Goal: Information Seeking & Learning: Find specific fact

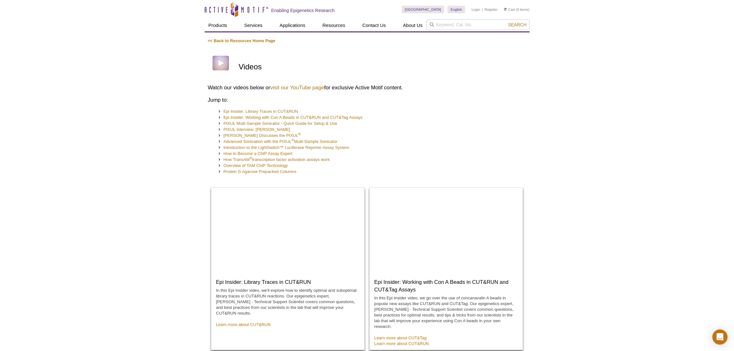
click at [449, 27] on input "search" at bounding box center [477, 24] width 103 height 11
paste input "81807"
type input "81107 / 81807 – Recombinant PRMT4 (CARM1) protein"
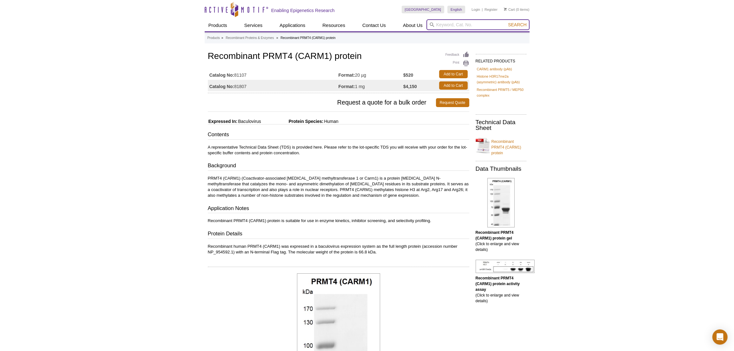
click at [485, 25] on input "search" at bounding box center [477, 24] width 103 height 11
paste input "81807 and 31117"
click at [449, 25] on input "81807 and 31117" at bounding box center [477, 24] width 103 height 11
type input "81807 and 31117"
click at [268, 38] on link "Recombinant Proteins & Enzymes" at bounding box center [250, 38] width 48 height 6
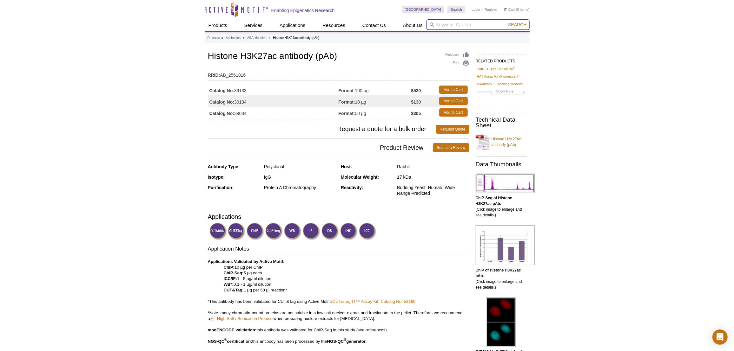
drag, startPoint x: 455, startPoint y: 31, endPoint x: 450, endPoint y: 35, distance: 5.4
click at [453, 32] on header "Active Motif Logo Enabling Epigenetics Research 0 Search Skip to content Active…" at bounding box center [367, 16] width 325 height 32
click at [460, 27] on header "Active Motif Logo Enabling Epigenetics Research 0 Search Skip to content Active…" at bounding box center [367, 16] width 325 height 32
click at [462, 23] on input "search" at bounding box center [477, 24] width 103 height 11
paste input "81807 and 31117"
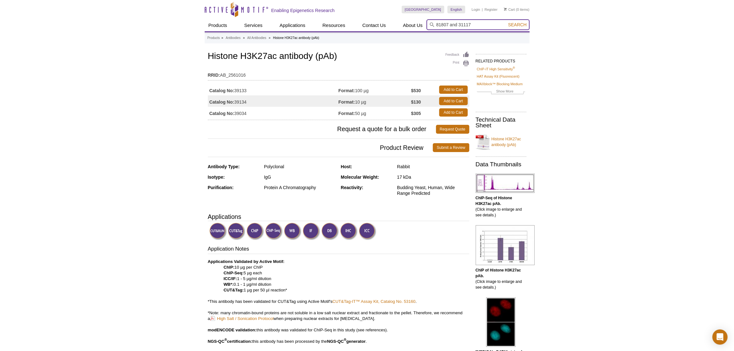
click at [458, 25] on input "81807 and 31117" at bounding box center [477, 24] width 103 height 11
drag, startPoint x: 458, startPoint y: 25, endPoint x: 427, endPoint y: 27, distance: 31.2
click at [423, 30] on div "Products ChIP Assays ChIP Accessory Products ChIP Kits ChIP-Validated Antibodie…" at bounding box center [367, 25] width 325 height 12
click at [438, 24] on input "81807 and 31117" at bounding box center [477, 24] width 103 height 11
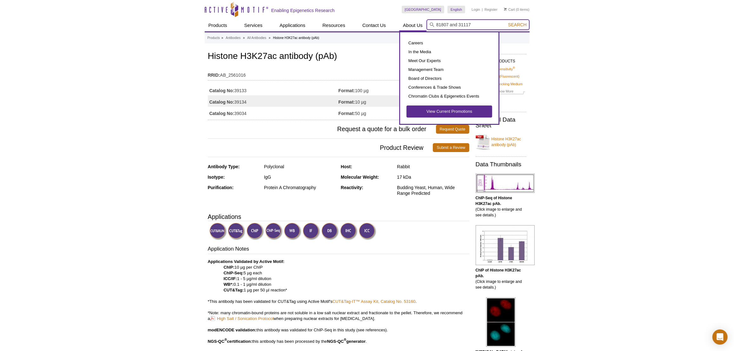
drag, startPoint x: 458, startPoint y: 24, endPoint x: 426, endPoint y: 23, distance: 31.7
click at [426, 23] on div "Products ChIP Assays ChIP Accessory Products ChIP Kits ChIP-Validated Antibodie…" at bounding box center [367, 25] width 325 height 12
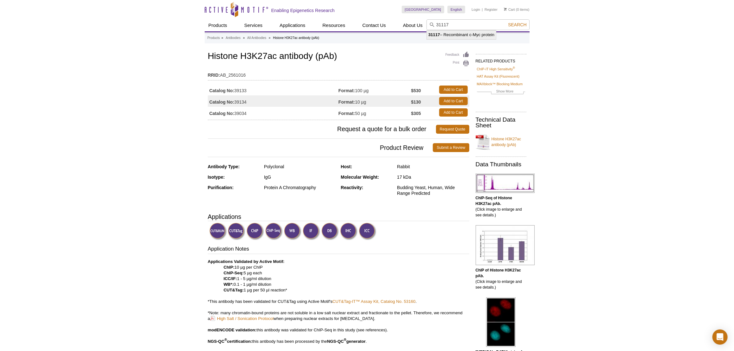
click at [484, 33] on li "31117 – Recombinant c-Myc protein" at bounding box center [461, 34] width 69 height 9
type input "31117 – Recombinant c-Myc protein"
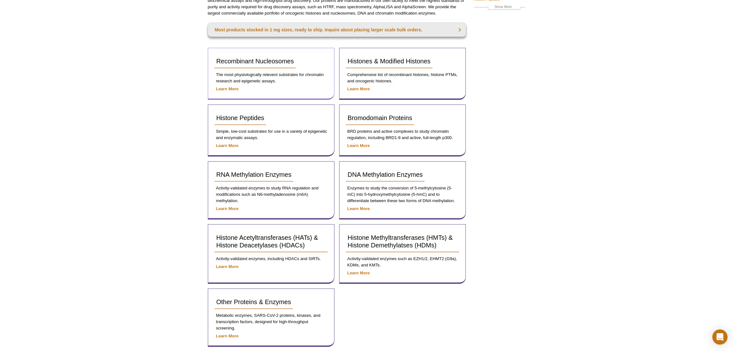
scroll to position [86, 0]
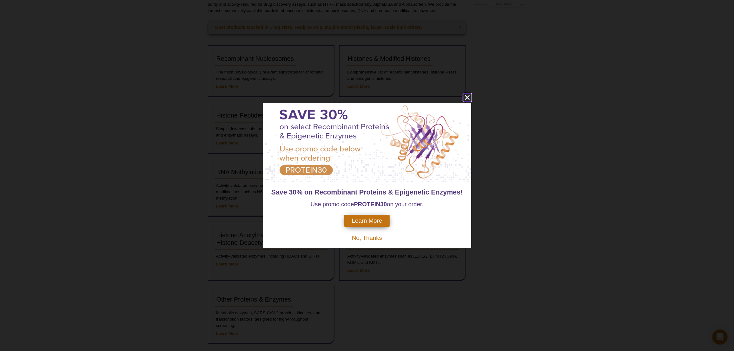
click at [465, 98] on icon "close" at bounding box center [467, 98] width 8 height 8
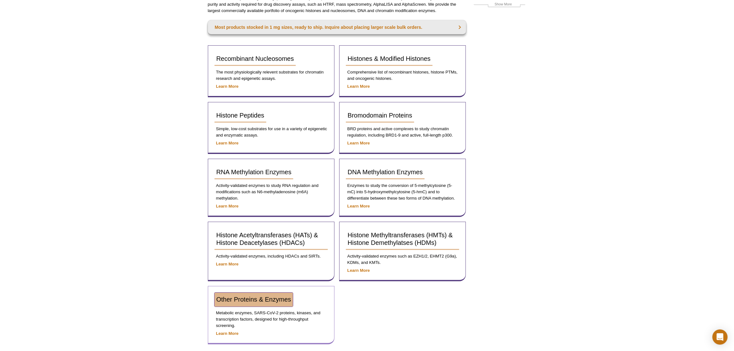
click at [231, 299] on span "Other Proteins & Enzymes" at bounding box center [253, 299] width 75 height 7
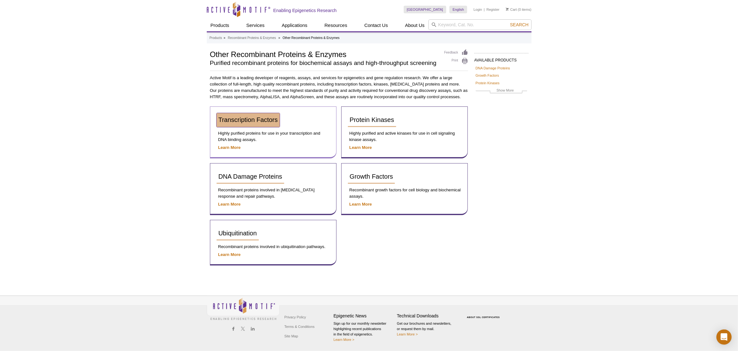
click at [272, 120] on span "Transcription Factors" at bounding box center [248, 119] width 59 height 7
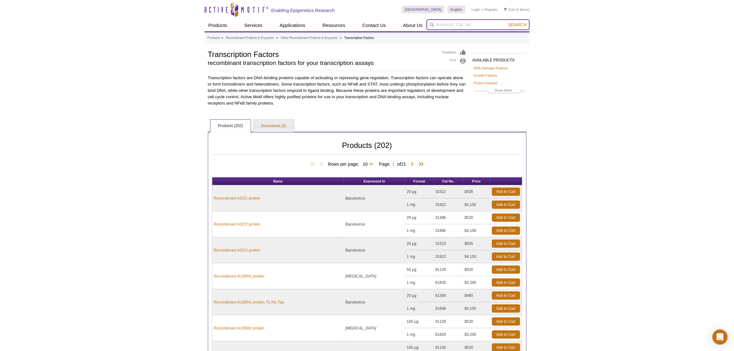
click at [443, 26] on input "search" at bounding box center [477, 24] width 103 height 11
type input "c-myc"
click at [506, 22] on button "Search" at bounding box center [517, 25] width 22 height 6
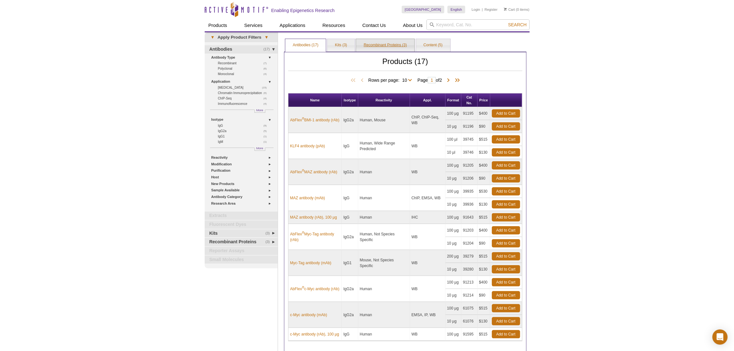
click at [379, 45] on link "Recombinant Proteins (3)" at bounding box center [385, 45] width 58 height 13
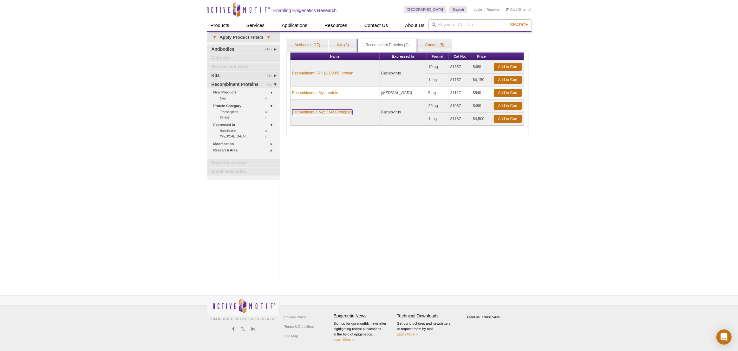
click at [333, 112] on link "Recombinant c-Myc / MAX complex" at bounding box center [322, 112] width 60 height 6
